Goal: Communication & Community: Answer question/provide support

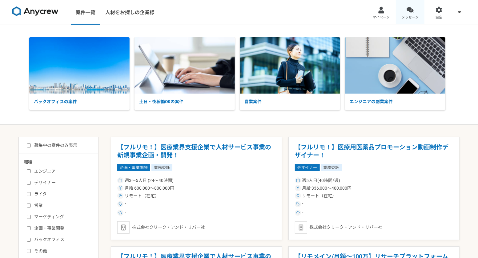
click at [412, 14] on link "メッセージ" at bounding box center [410, 12] width 29 height 25
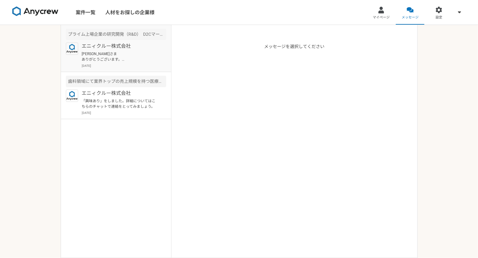
click at [134, 61] on p "[PERSON_NAME]さま ありがとうございます。 14日(木)13:00にカレンダー入れさせていただきました。 何卒よろしくお願いいたします。" at bounding box center [120, 56] width 76 height 11
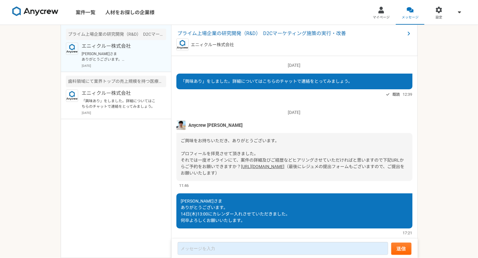
scroll to position [21, 0]
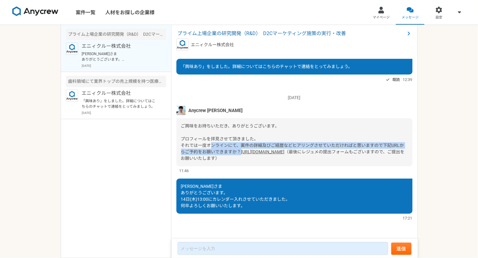
drag, startPoint x: 212, startPoint y: 141, endPoint x: 288, endPoint y: 142, distance: 76.1
click at [288, 142] on div "ご興味をお持ちいただき、ありがとうございます。 プロフィールを拝見させて頂きました。 それでは一度オンラインにて、案件の詳細及びご経歴などヒアリングさせていた…" at bounding box center [294, 142] width 236 height 48
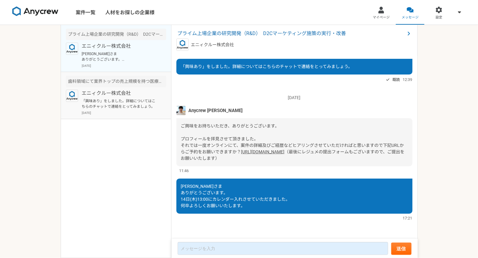
click at [130, 107] on p "「興味あり」をしました。詳細についてはこちらのチャットで連絡をとってみましょう。" at bounding box center [120, 103] width 76 height 11
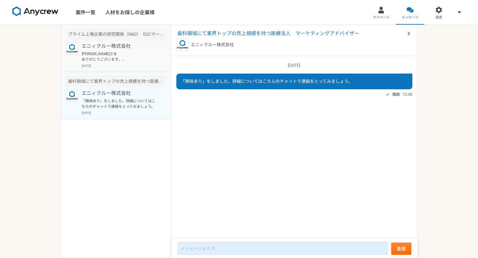
click at [130, 54] on p "[PERSON_NAME]さま ありがとうございます。 14日(木)13:00にカレンダー入れさせていただきました。 何卒よろしくお願いいたします。" at bounding box center [120, 56] width 76 height 11
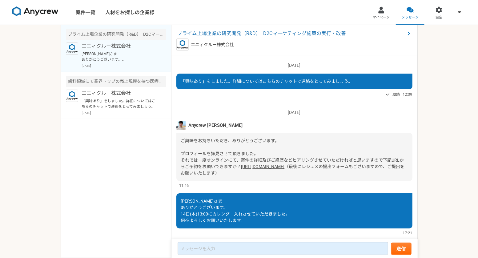
scroll to position [21, 0]
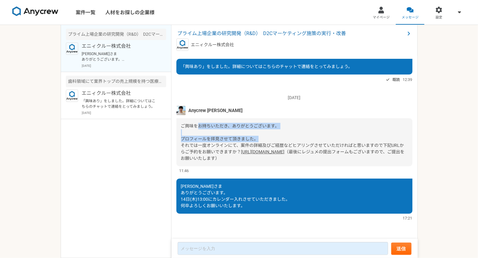
drag, startPoint x: 199, startPoint y: 121, endPoint x: 318, endPoint y: 133, distance: 120.4
click at [318, 133] on div "ご興味をお持ちいただき、ありがとうございます。 プロフィールを拝見させて頂きました。 それでは一度オンラインにて、案件の詳細及びご経歴などヒアリングさせていた…" at bounding box center [294, 142] width 236 height 48
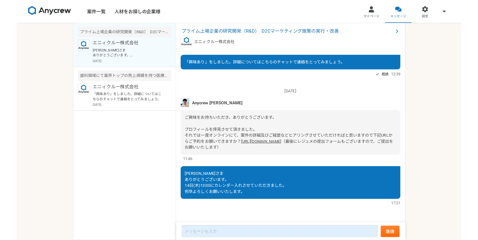
scroll to position [0, 0]
